Goal: Task Accomplishment & Management: Complete application form

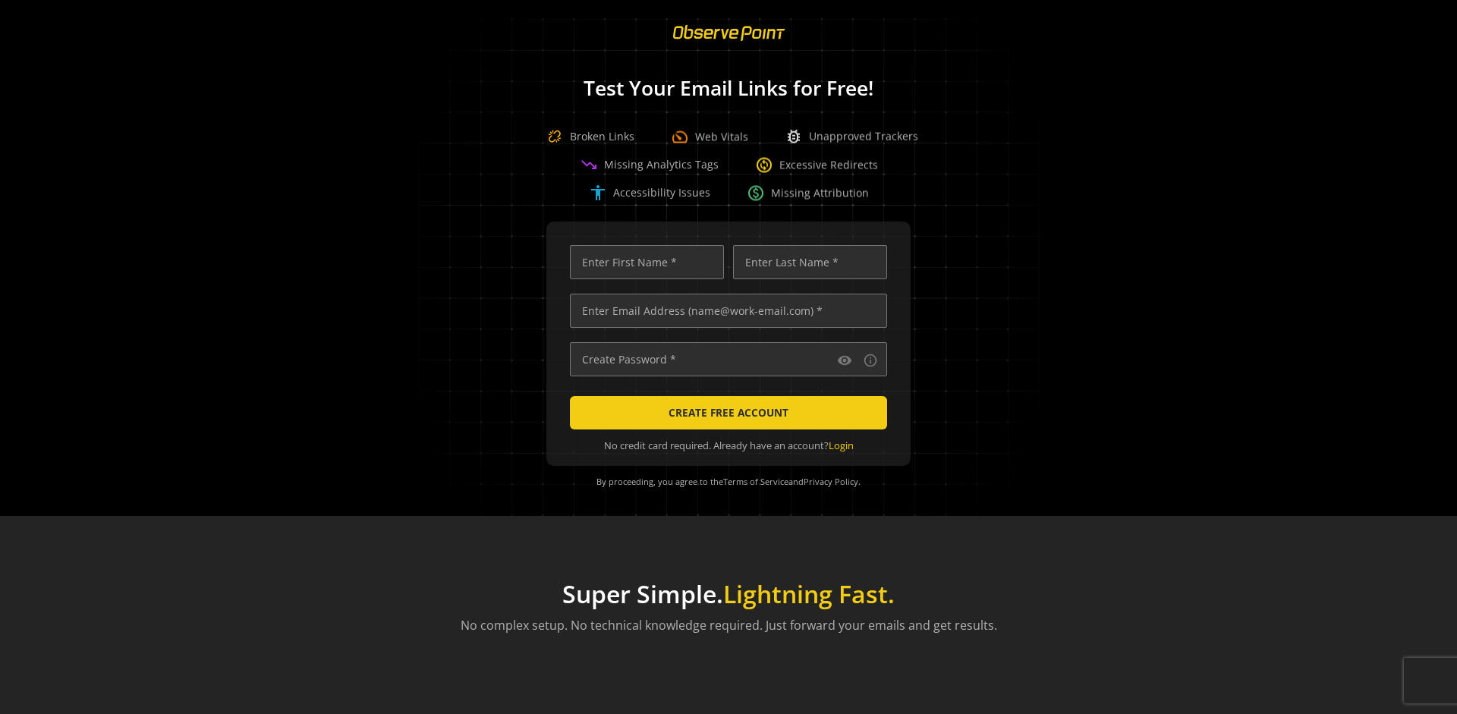
scroll to position [0, 4909]
click at [725, 310] on input "text" at bounding box center [728, 311] width 317 height 34
type input "[EMAIL_ADDRESS][DOMAIN_NAME]"
click at [643, 262] on input "text" at bounding box center [647, 262] width 154 height 34
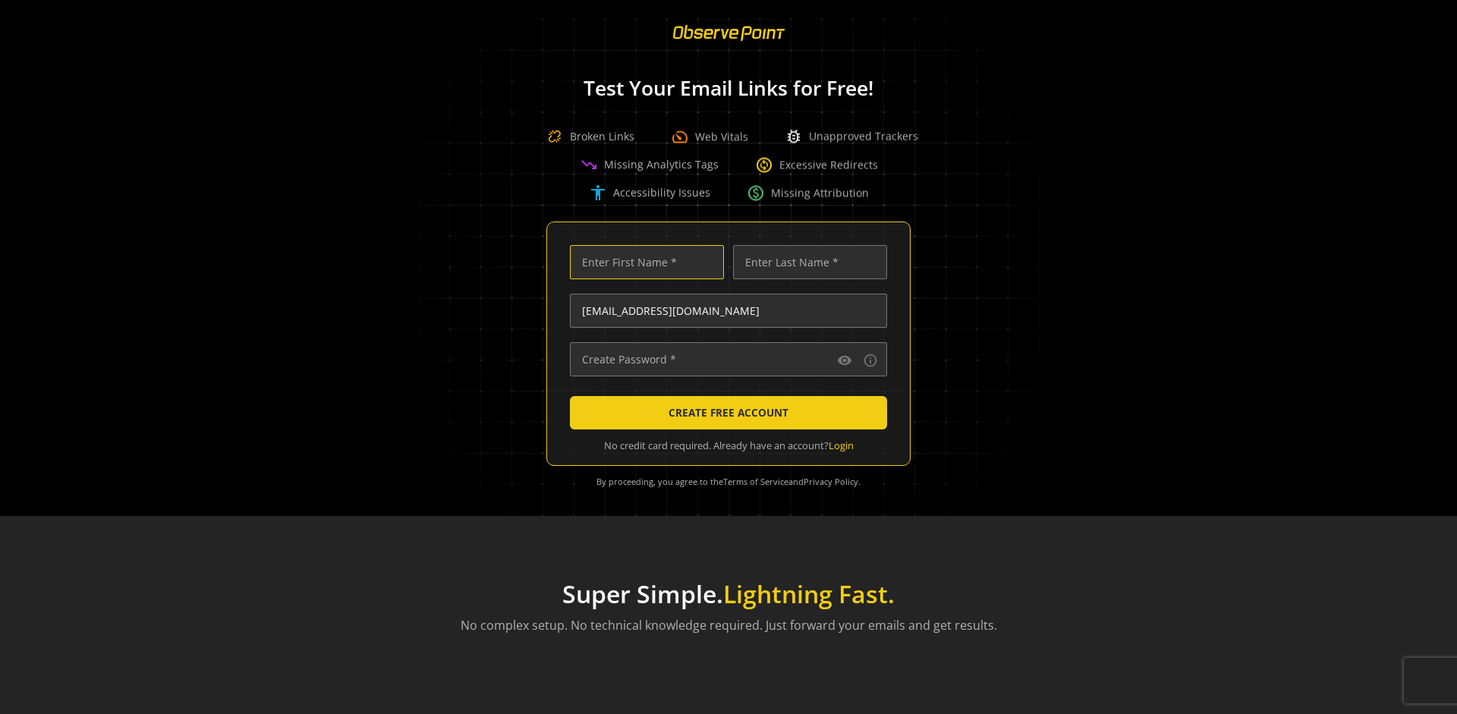
scroll to position [0, 0]
type input "Test"
click at [806, 262] on input "text" at bounding box center [810, 262] width 154 height 34
type input "Test"
click at [725, 359] on input "text" at bounding box center [728, 359] width 317 height 34
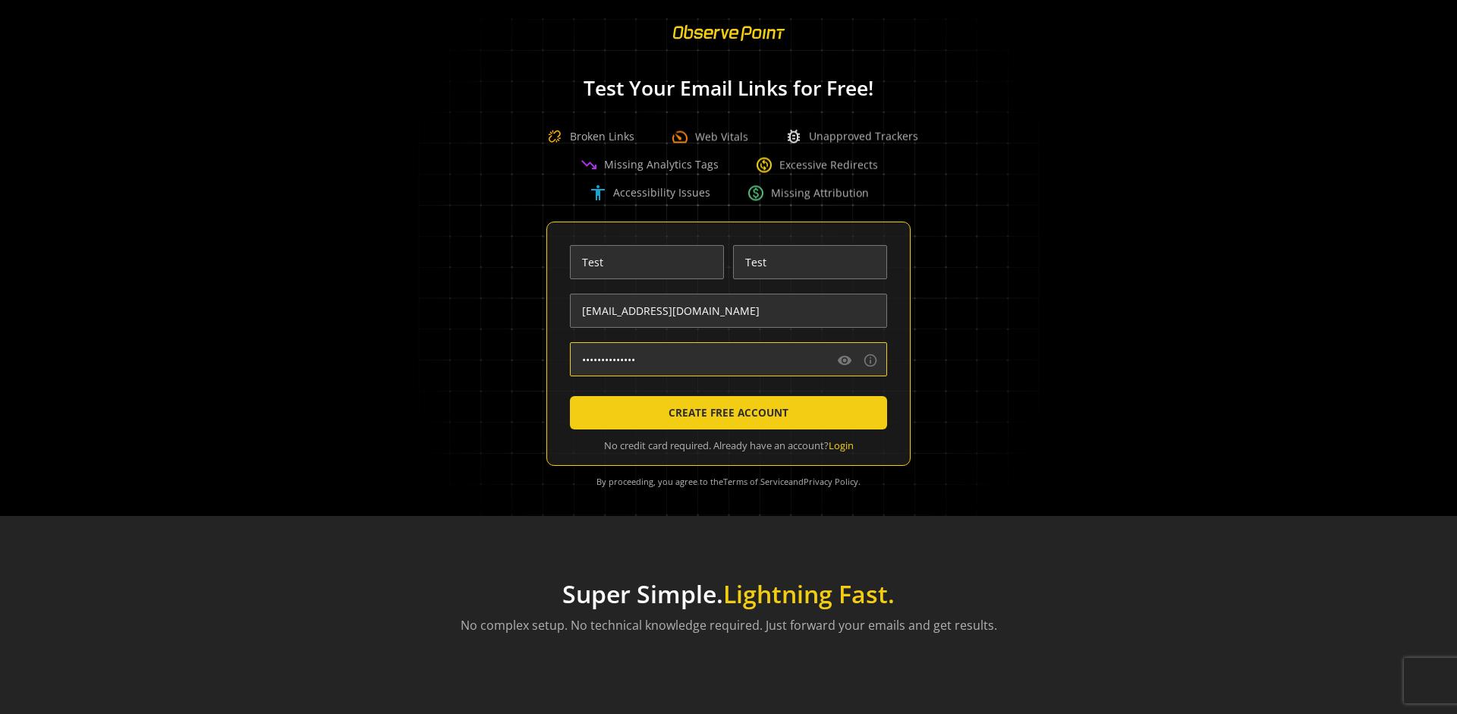
type input "••••••••••••••"
click at [725, 413] on span "CREATE FREE ACCOUNT" at bounding box center [728, 412] width 120 height 27
